Goal: Information Seeking & Learning: Learn about a topic

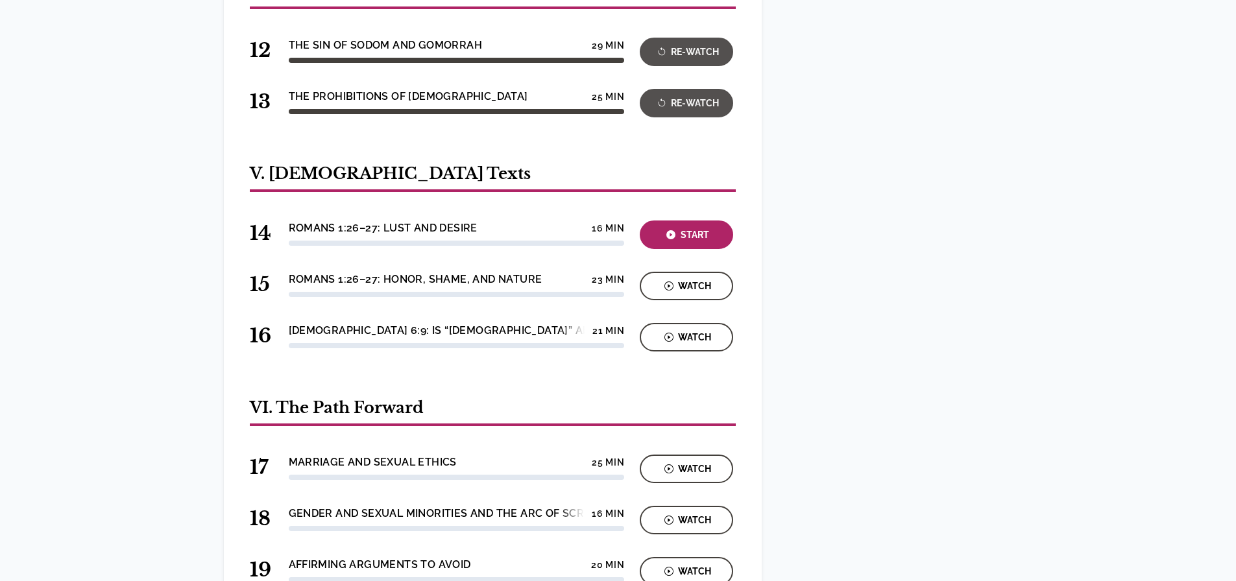
scroll to position [1362, 0]
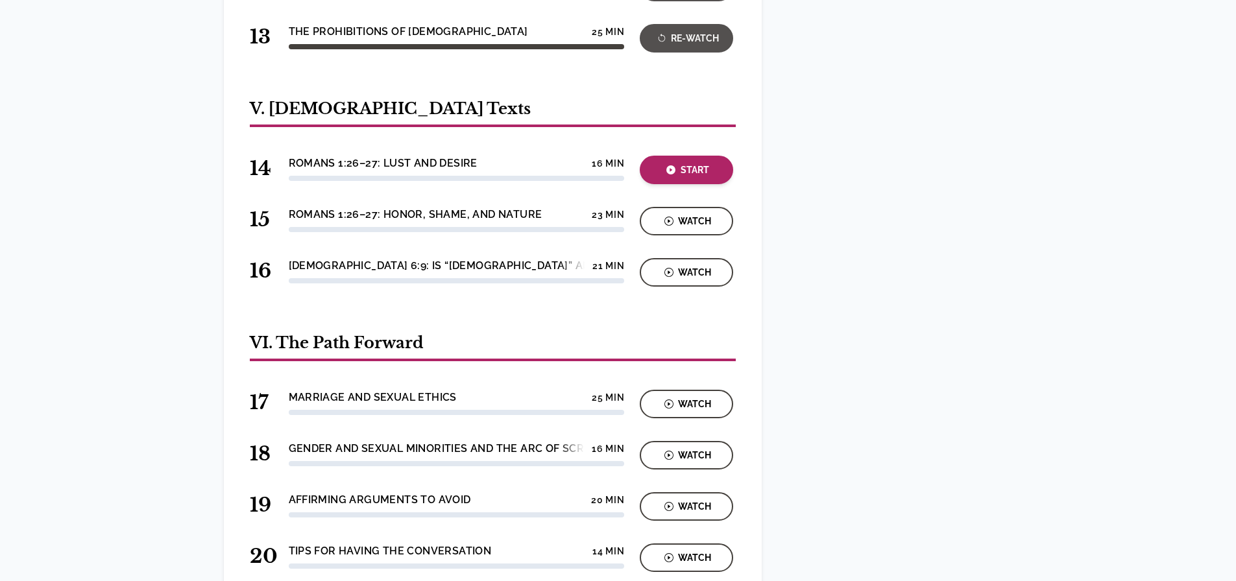
click at [695, 163] on div "Start" at bounding box center [686, 170] width 86 height 15
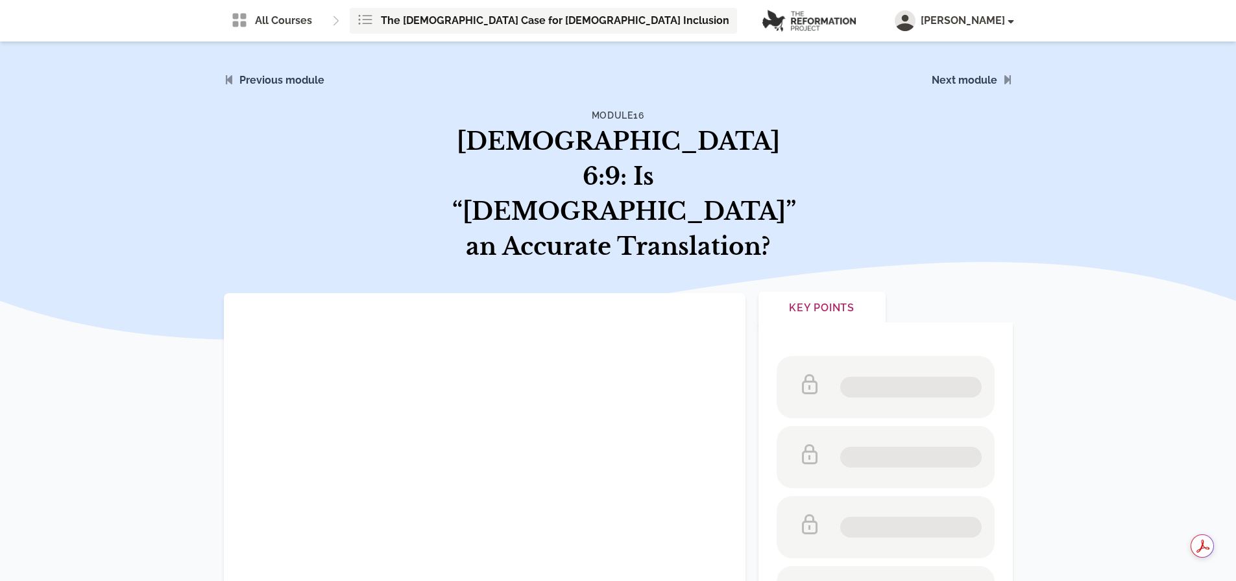
click at [435, 23] on span "The [DEMOGRAPHIC_DATA] Case for [DEMOGRAPHIC_DATA] Inclusion" at bounding box center [555, 21] width 348 height 16
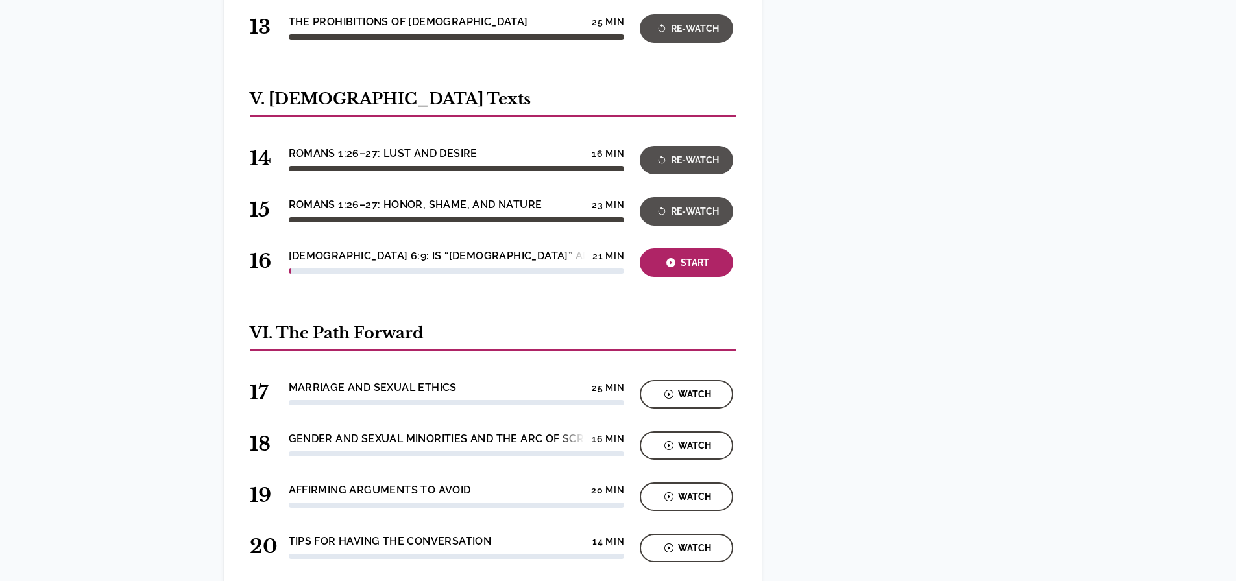
scroll to position [1242, 0]
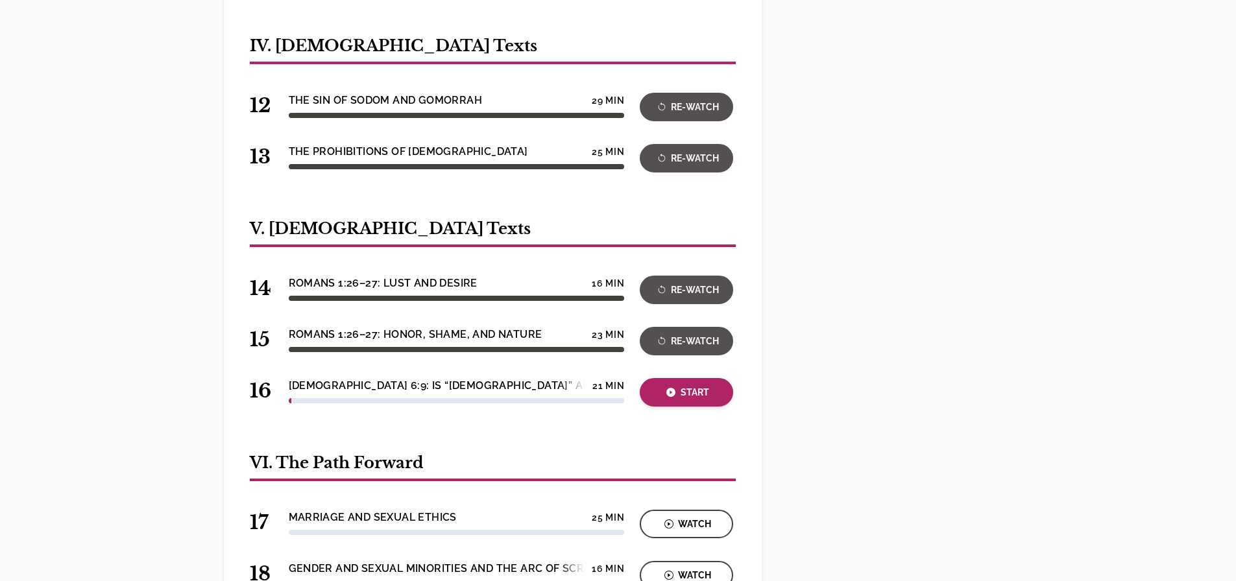
click at [695, 385] on div "Start" at bounding box center [686, 392] width 86 height 15
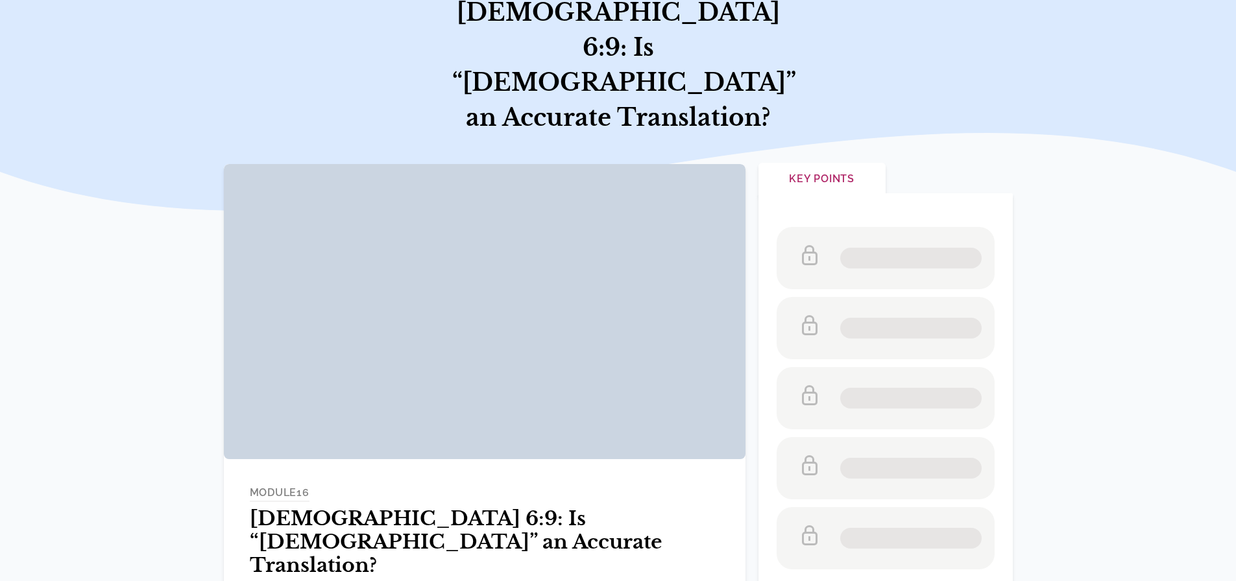
scroll to position [195, 0]
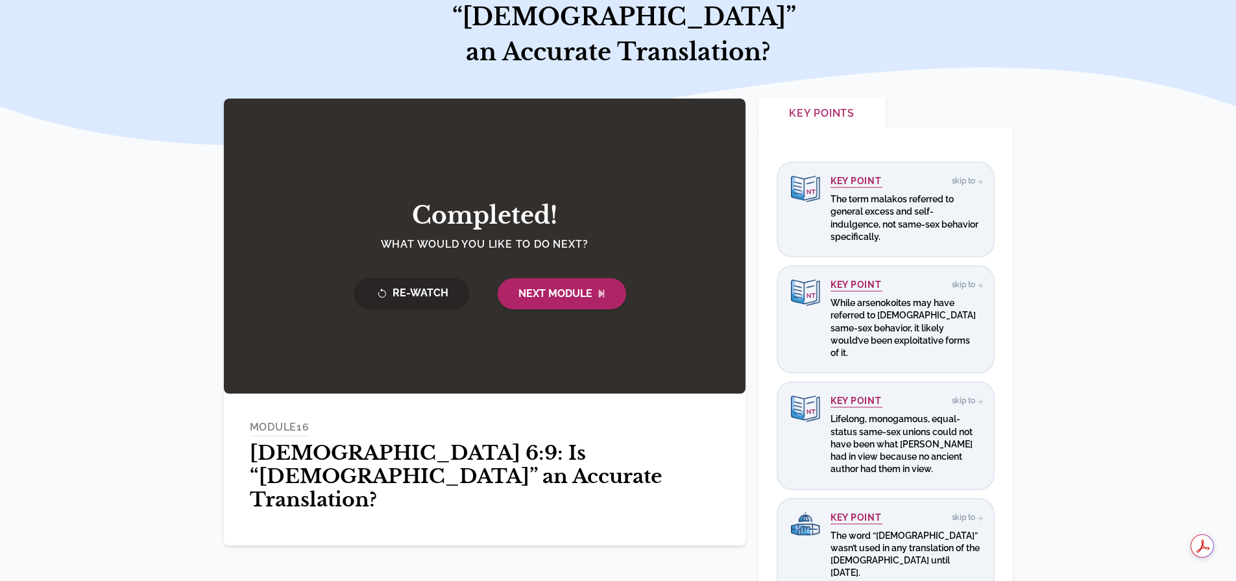
click at [579, 286] on span "Next Module" at bounding box center [561, 294] width 87 height 16
